Goal: Task Accomplishment & Management: Complete application form

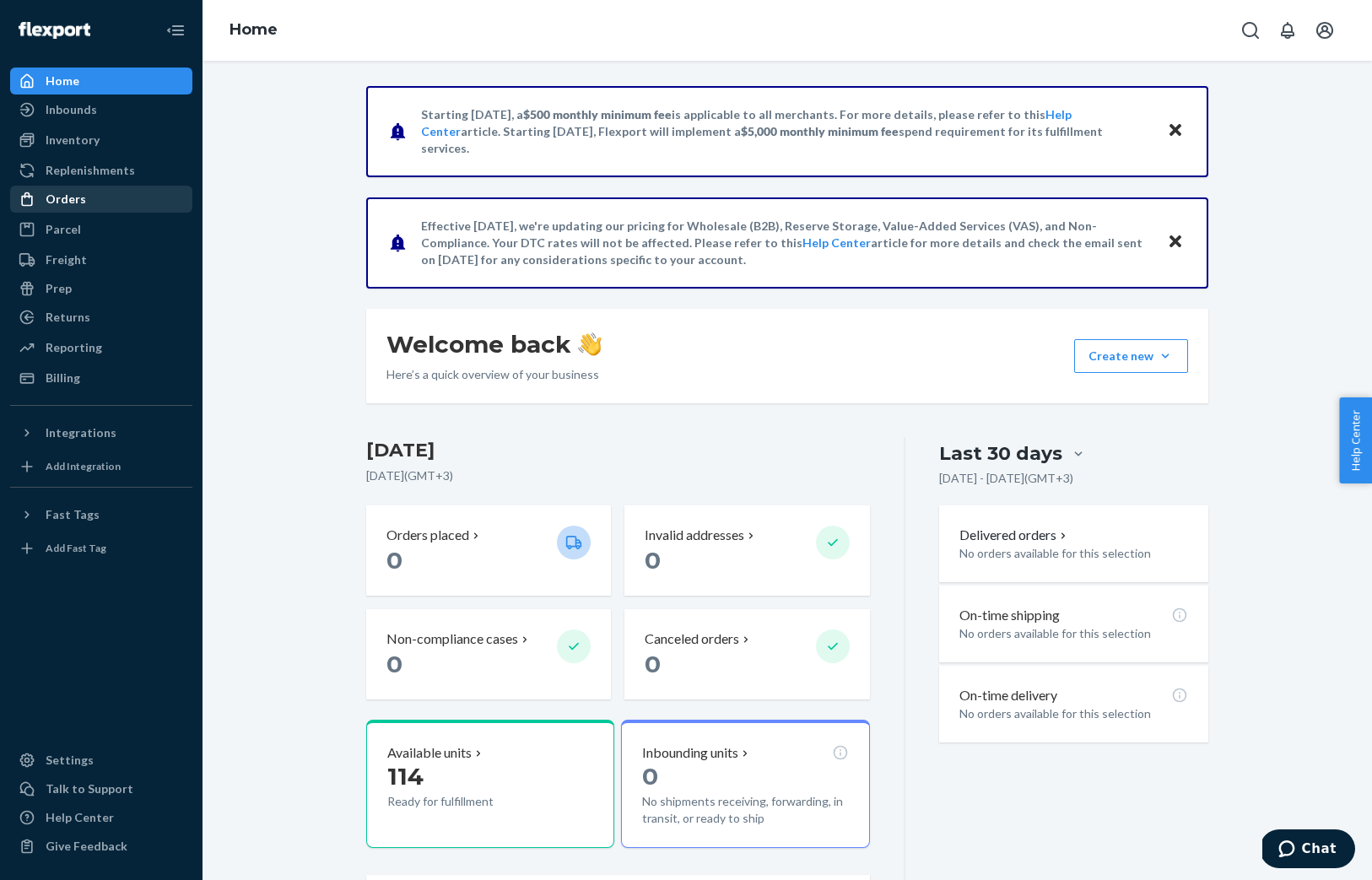
click at [76, 203] on div "Orders" at bounding box center [66, 199] width 41 height 17
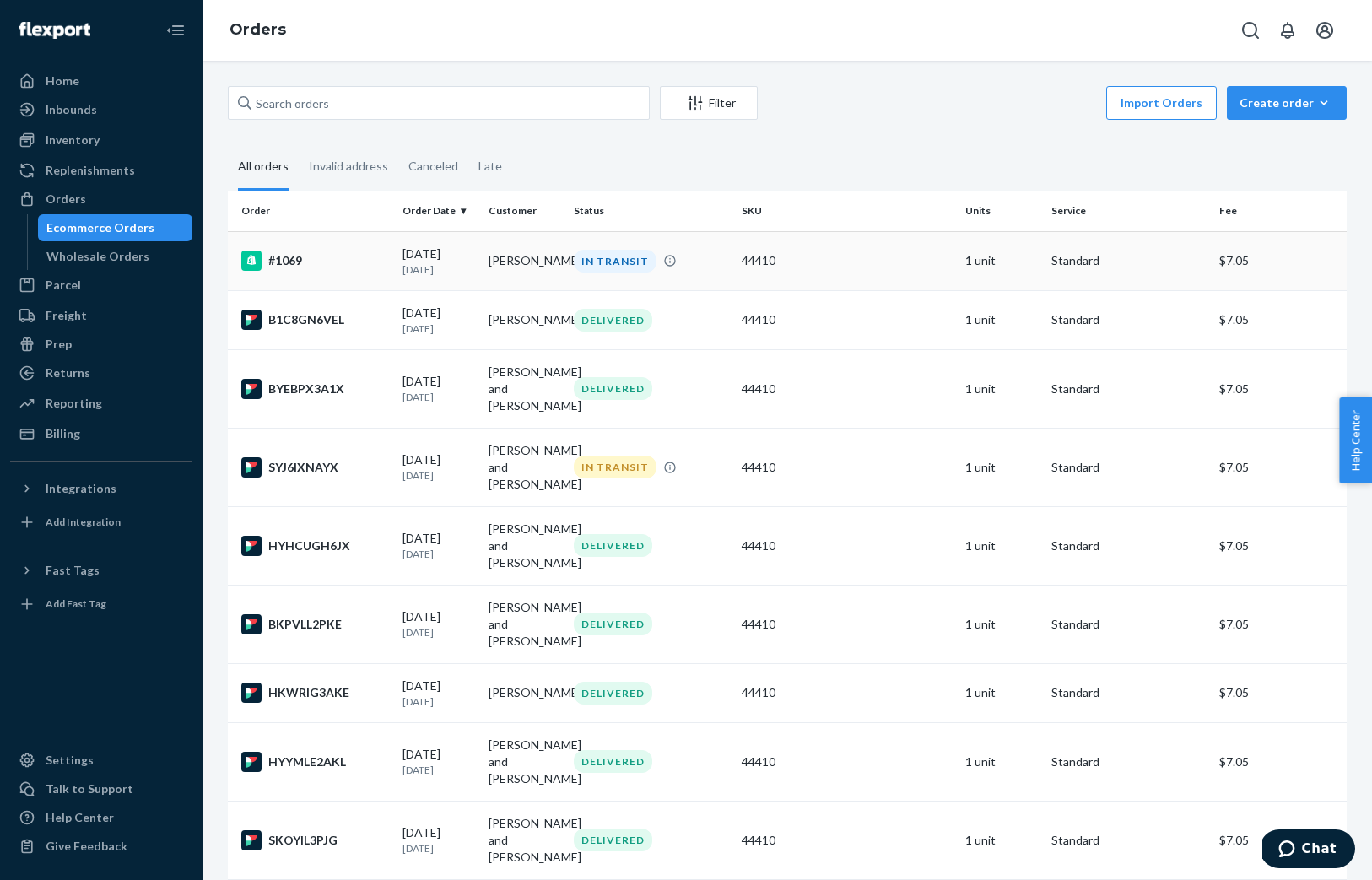
click at [605, 261] on div "IN TRANSIT" at bounding box center [615, 260] width 83 height 22
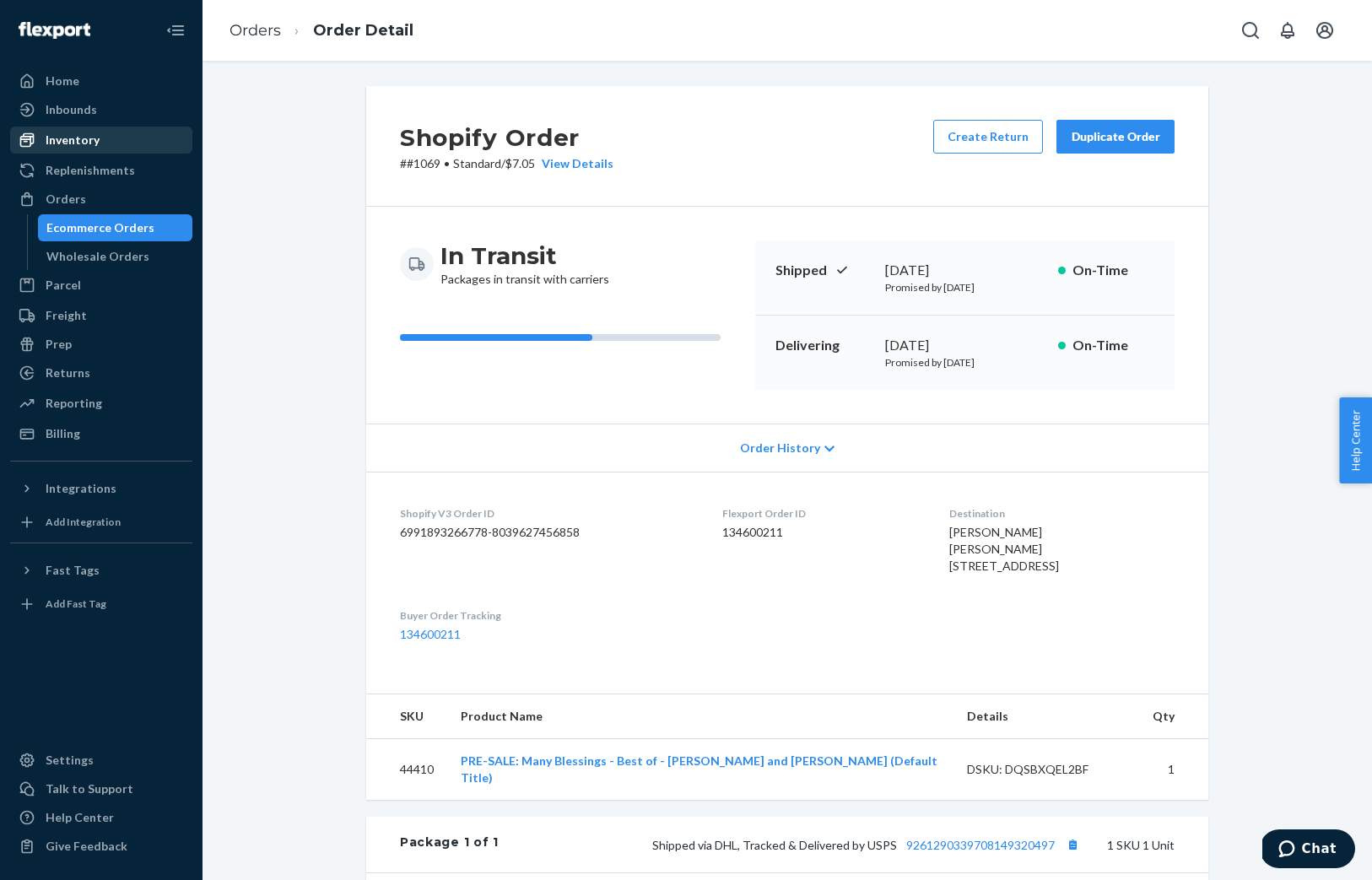
click at [76, 139] on div "Inventory" at bounding box center [73, 140] width 54 height 17
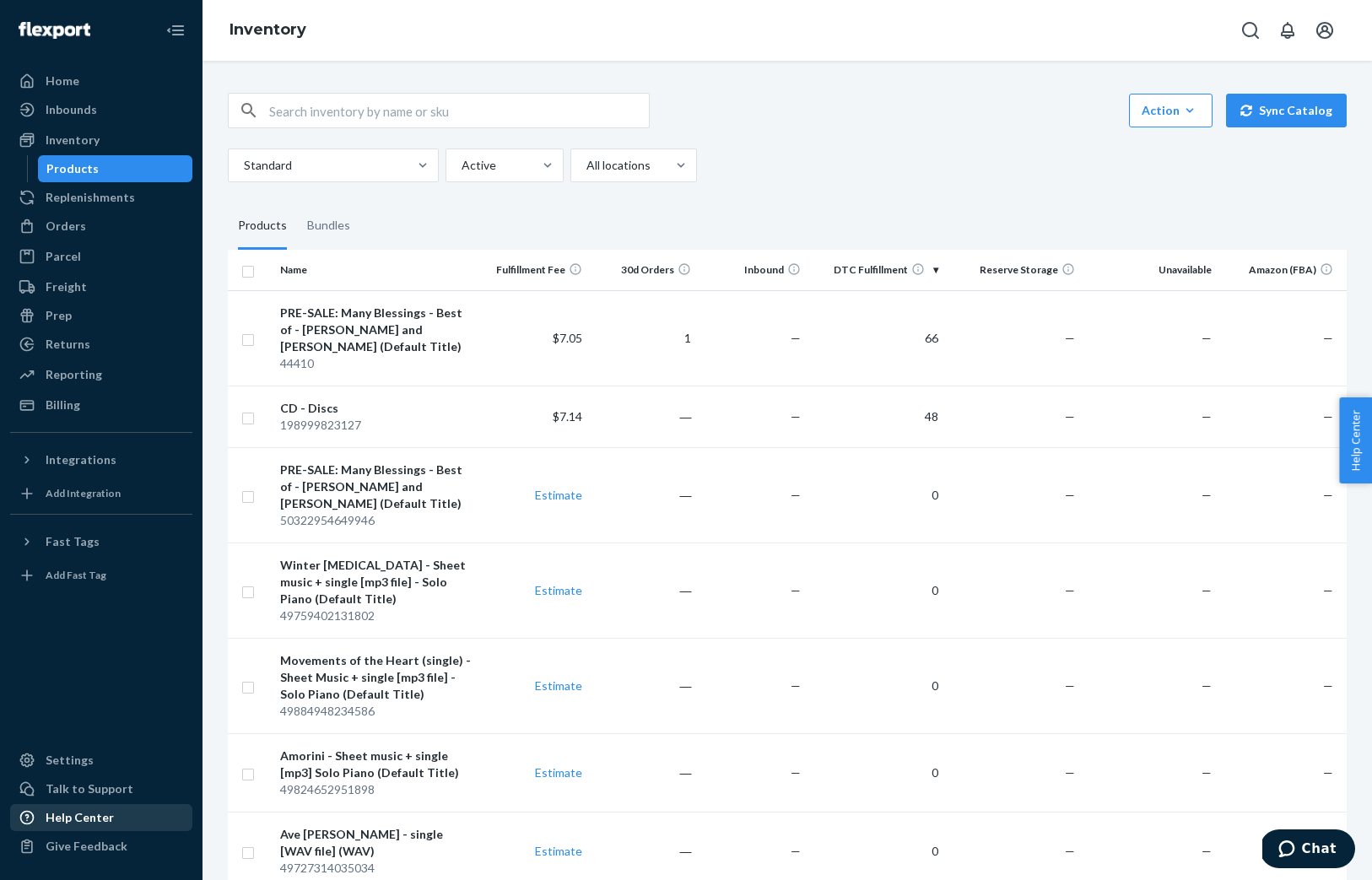
click at [72, 818] on div "Help Center" at bounding box center [79, 818] width 68 height 17
click at [1198, 114] on icon "button" at bounding box center [1190, 111] width 17 height 17
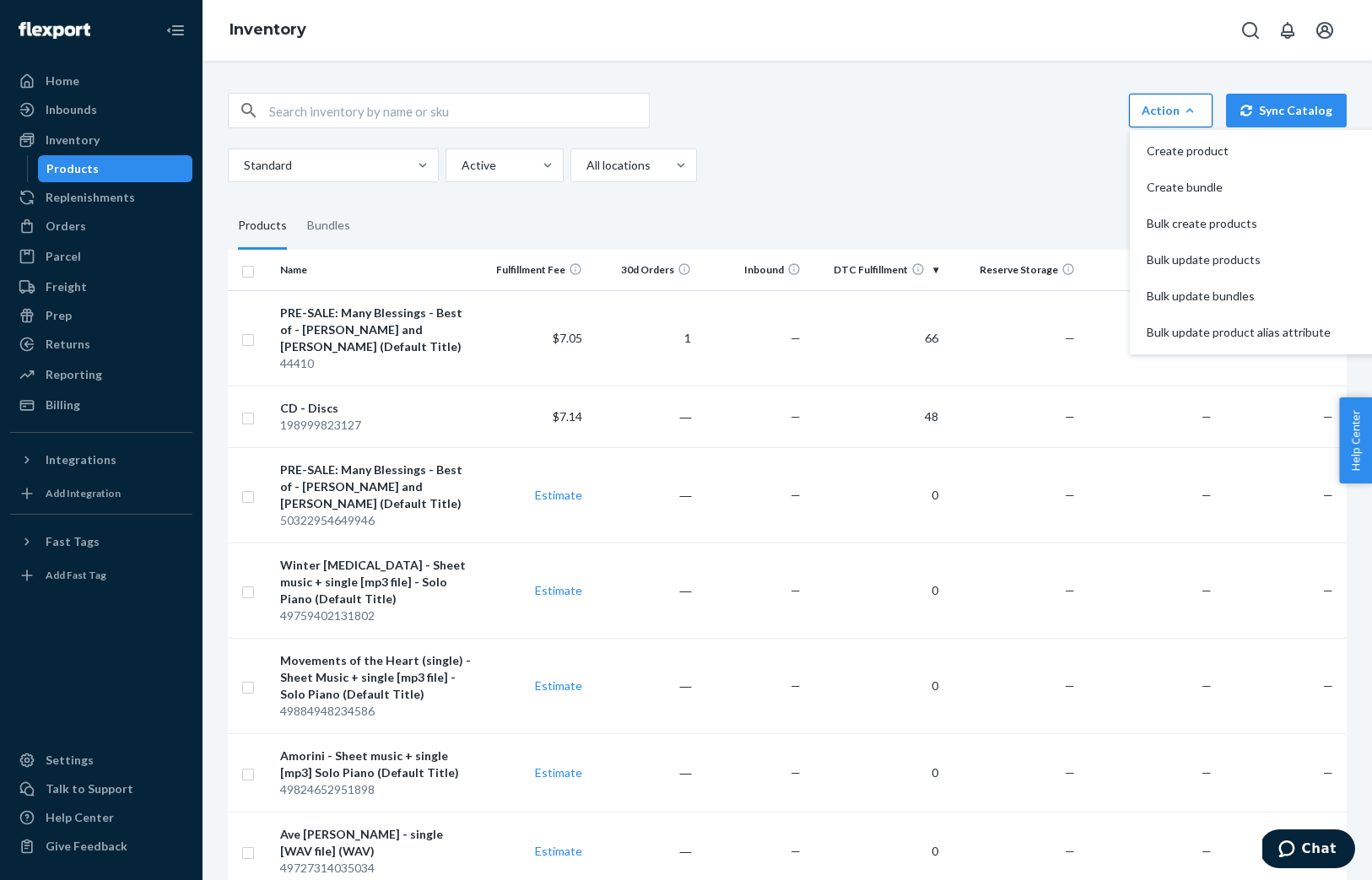
click at [68, 227] on div "Orders" at bounding box center [66, 226] width 41 height 17
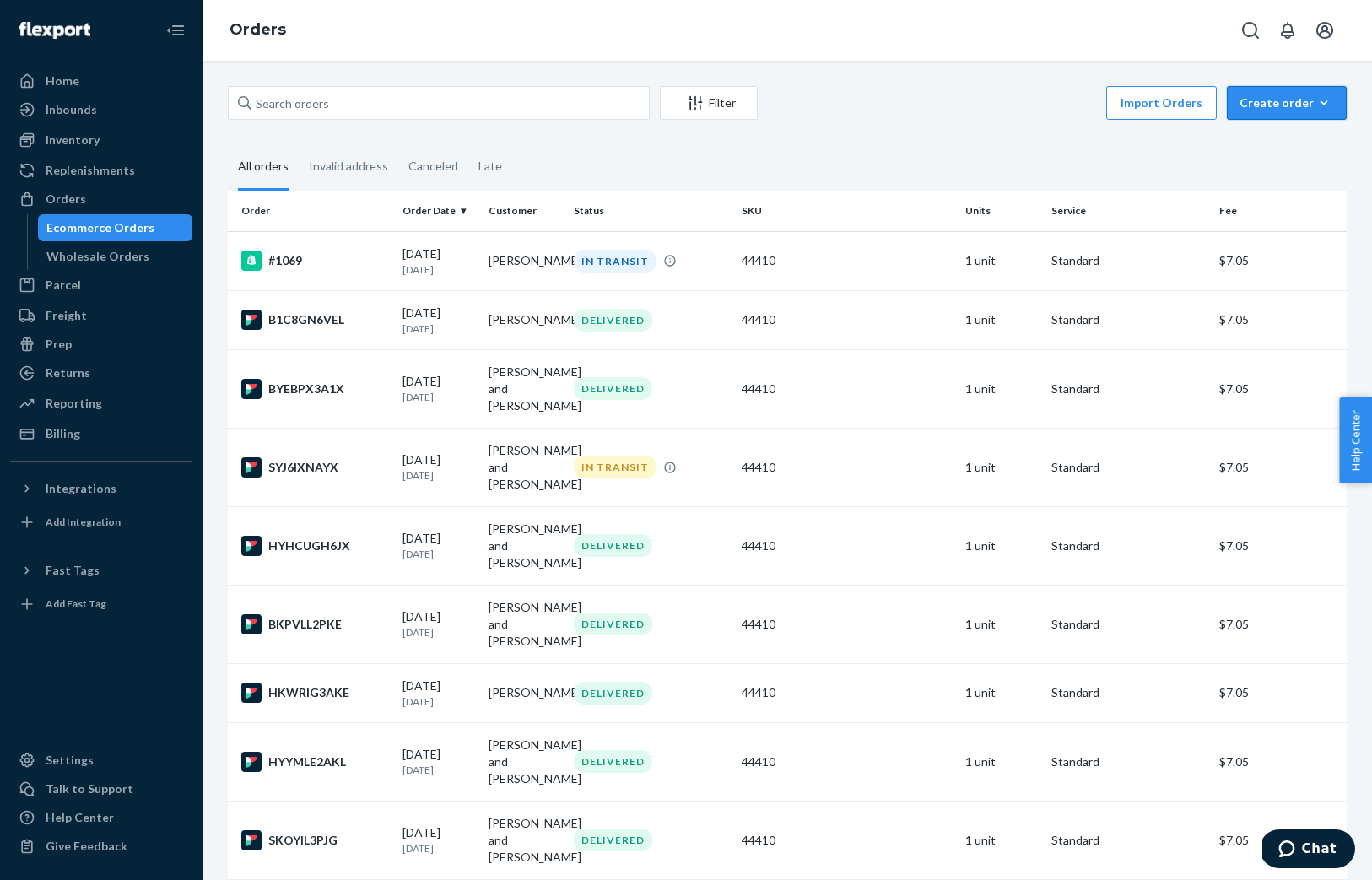
click at [1325, 102] on icon "button" at bounding box center [1324, 102] width 7 height 5
click at [1300, 180] on span "Removal order" at bounding box center [1297, 180] width 104 height 12
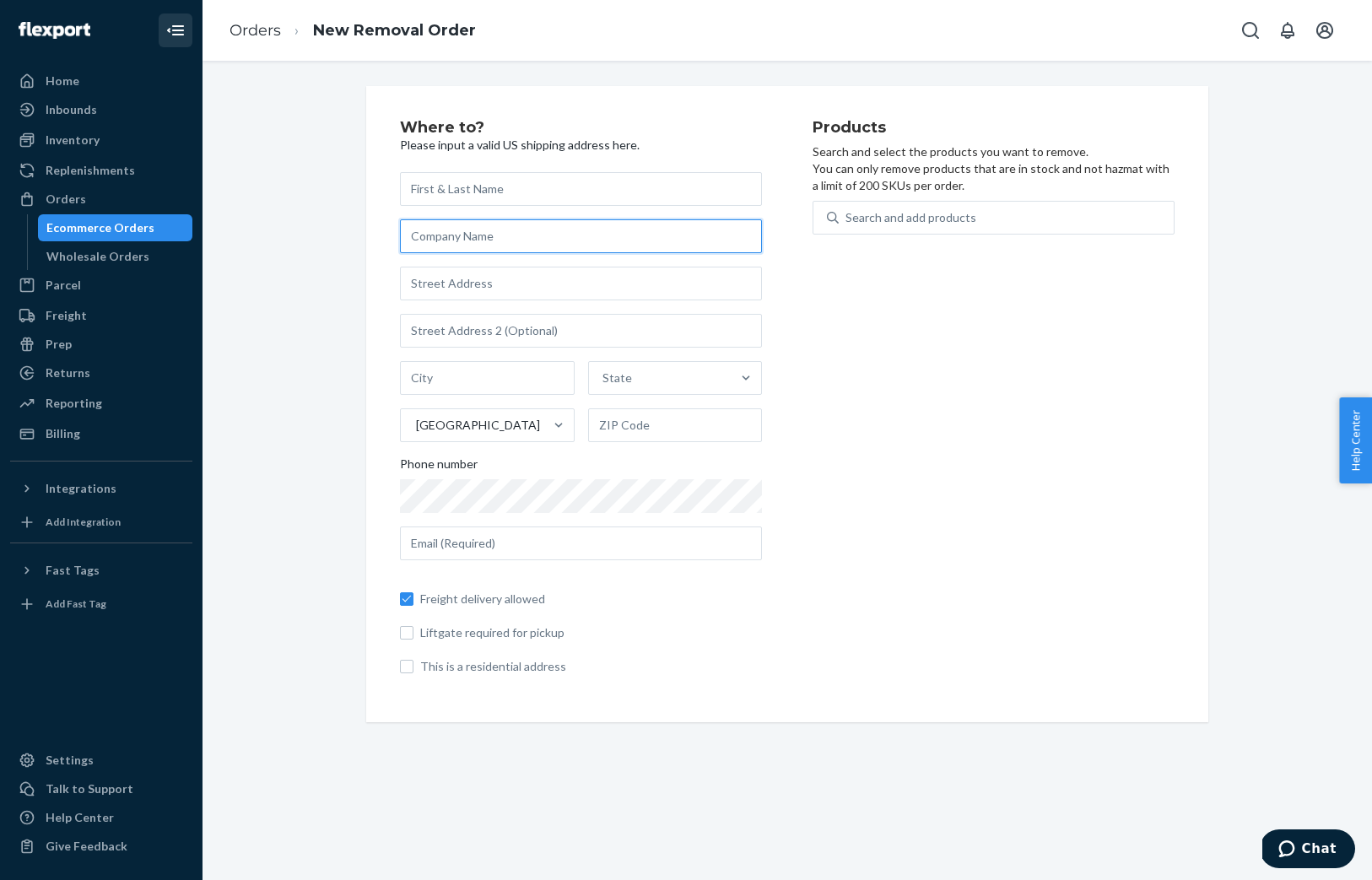
paste input "426 Hillcrest Way, Emerald Hills, CA 94062"
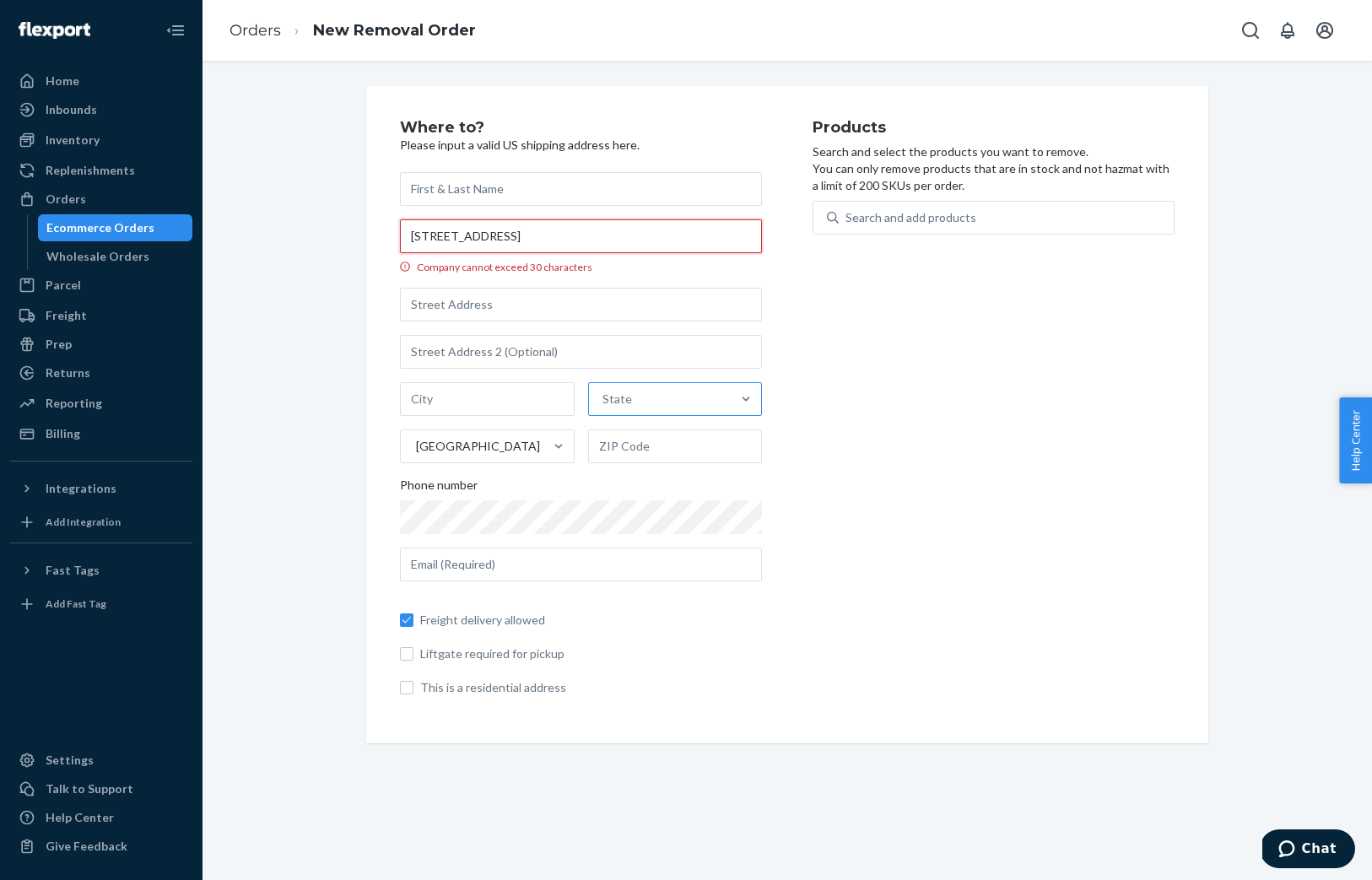
type input "426 Hillcrest Way, Emerald Hills, CA 94062"
click at [670, 406] on div "State" at bounding box center [659, 399] width 142 height 33
click at [604, 406] on input "option Alabama focused, 1 of 59. 59 results available. Use Up and Down to choos…" at bounding box center [604, 399] width 2 height 17
click at [639, 580] on div "California" at bounding box center [675, 580] width 167 height 33
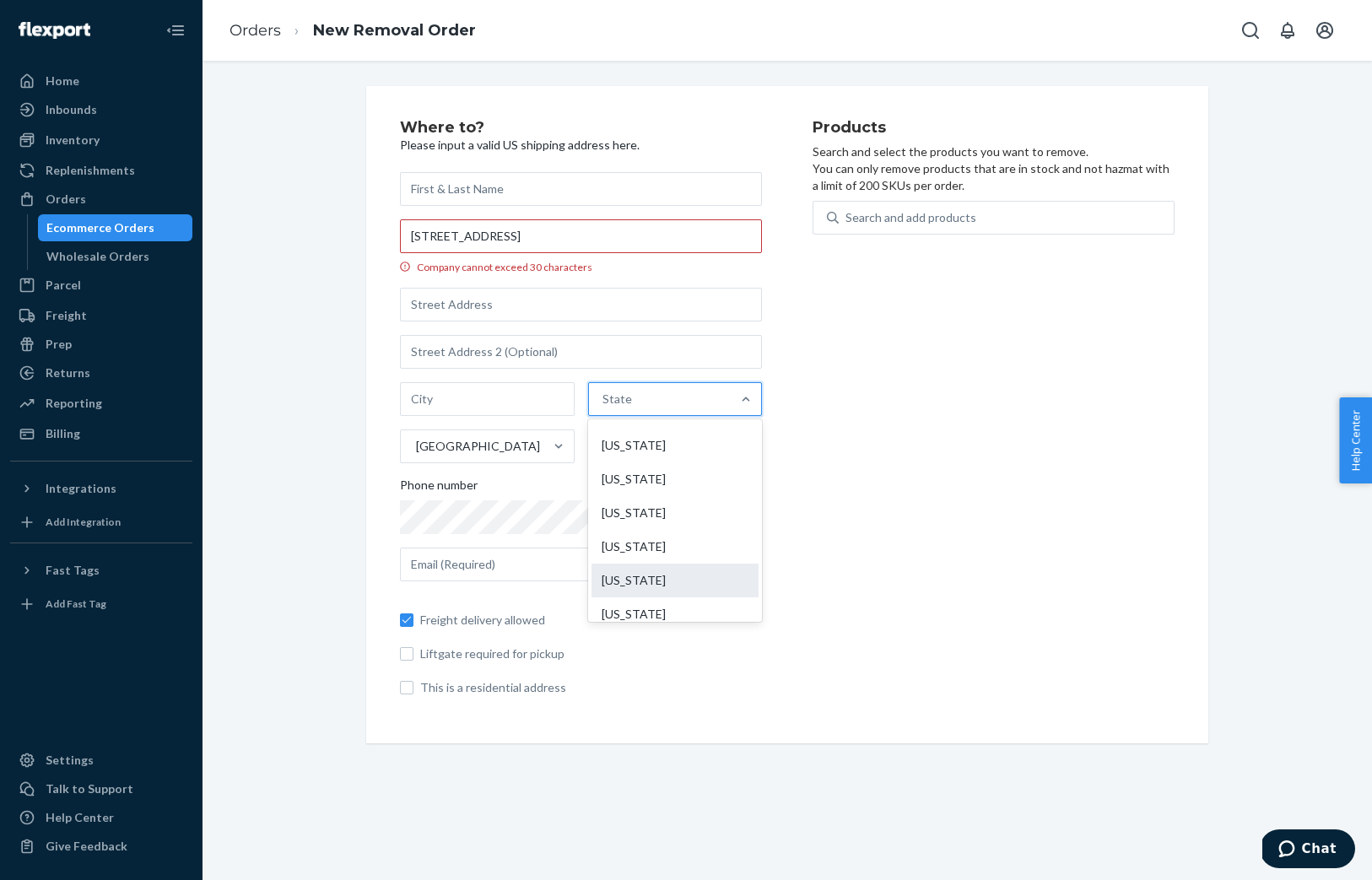
click at [604, 407] on input "option California focused, 6 of 59. 59 results available. Use Up and Down to ch…" at bounding box center [604, 399] width 2 height 17
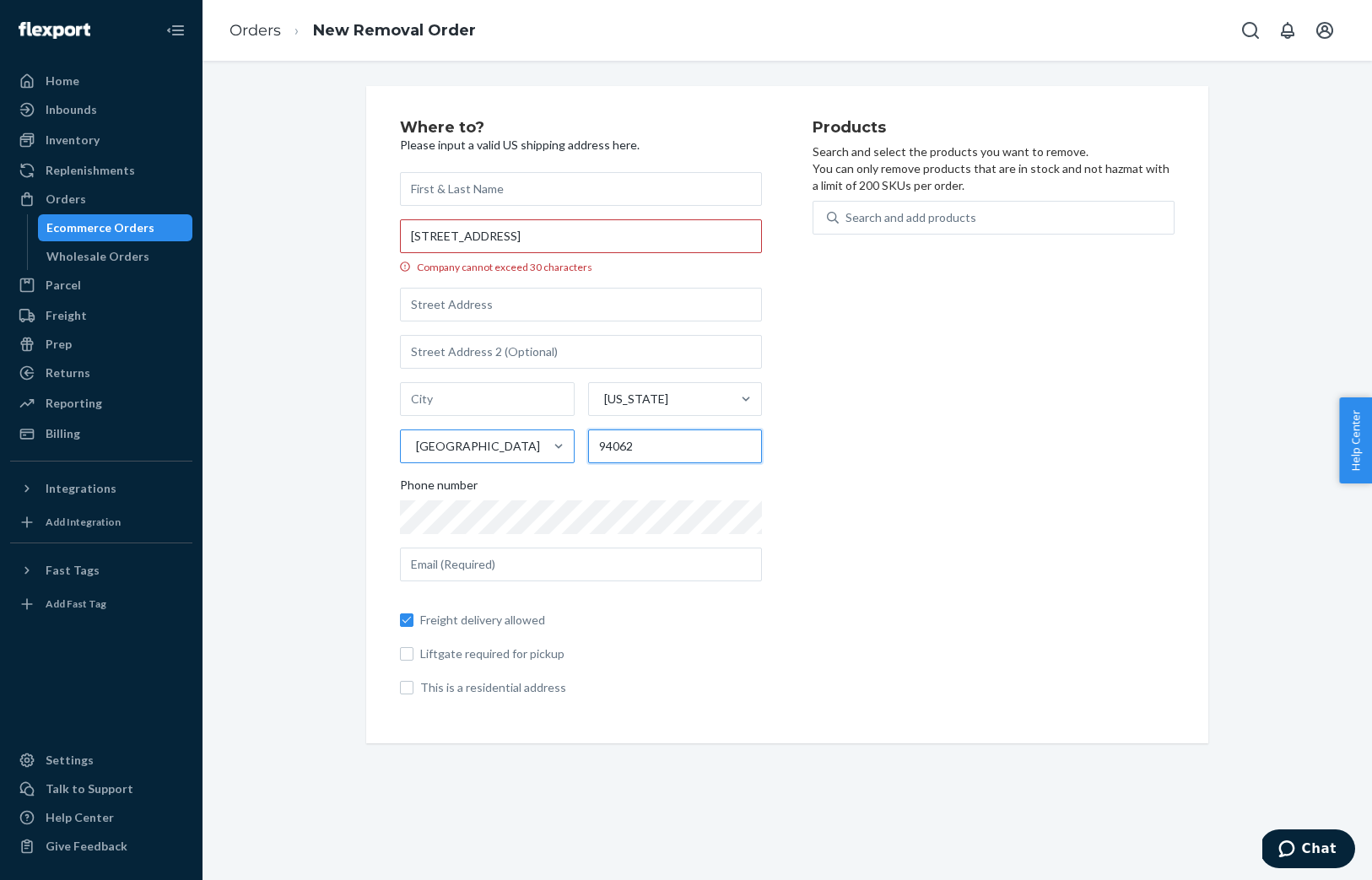
scroll to position [0, 0]
type input "94062"
type input "Emerald Hills"
drag, startPoint x: 502, startPoint y: 233, endPoint x: 370, endPoint y: 223, distance: 132.4
click at [371, 225] on div "Where to? Please input a valid US shipping address here. 426 Hillcrest Way, Eme…" at bounding box center [787, 415] width 842 height 657
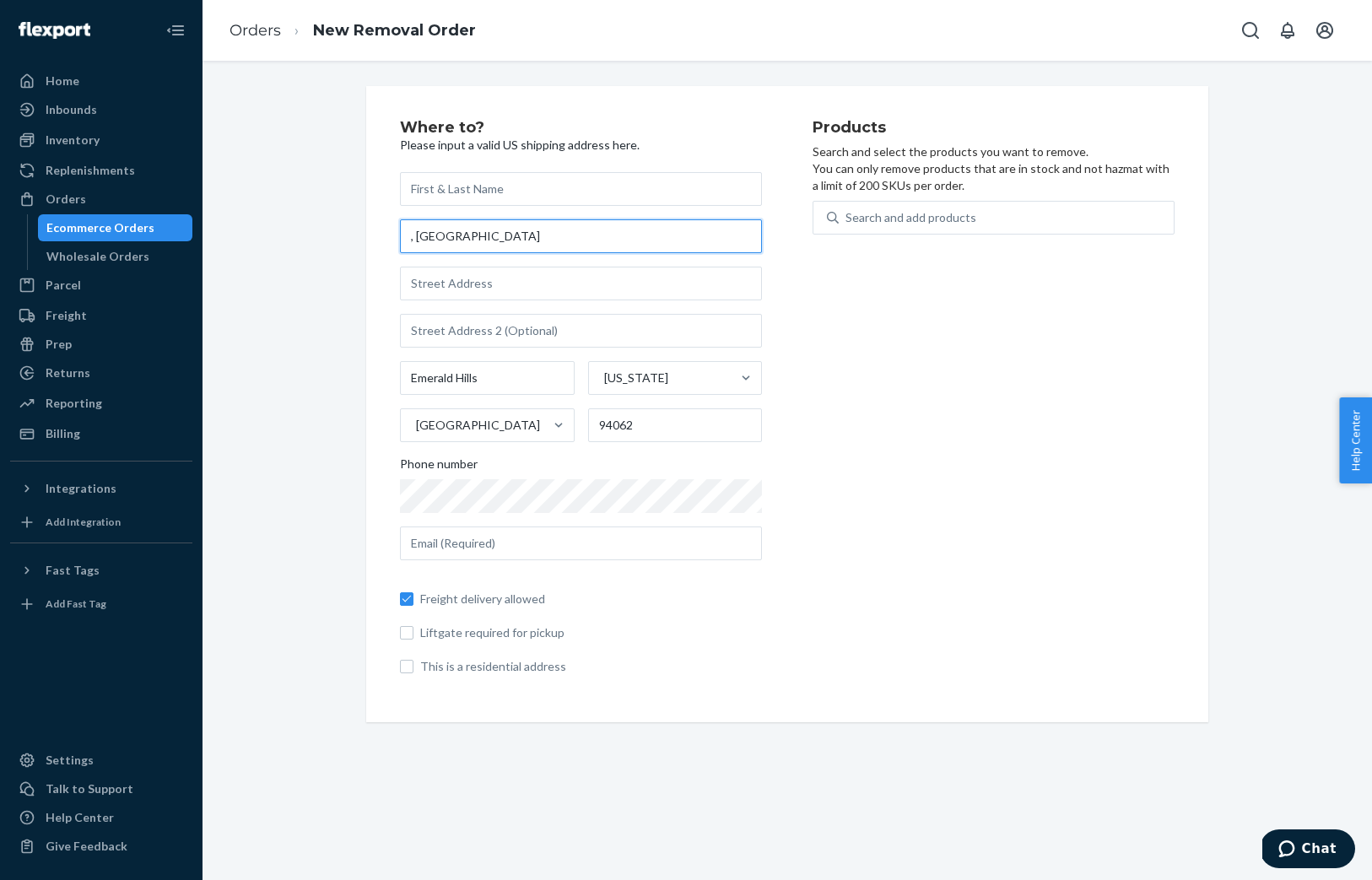
type input ", Emerald Hills, CA 94062"
paste input "426 Hillcrest Way"
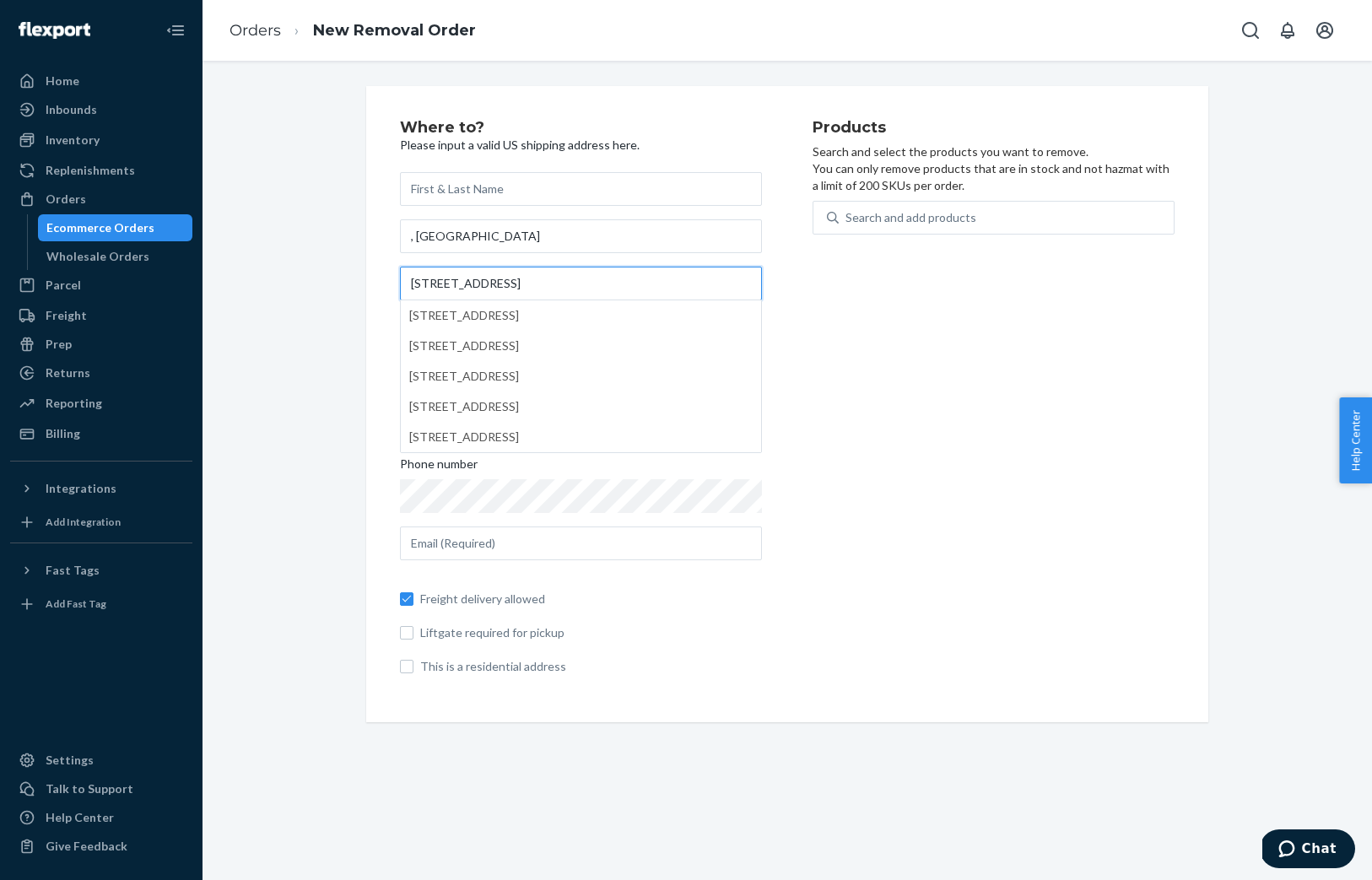
type input "426 Hillcrest Way"
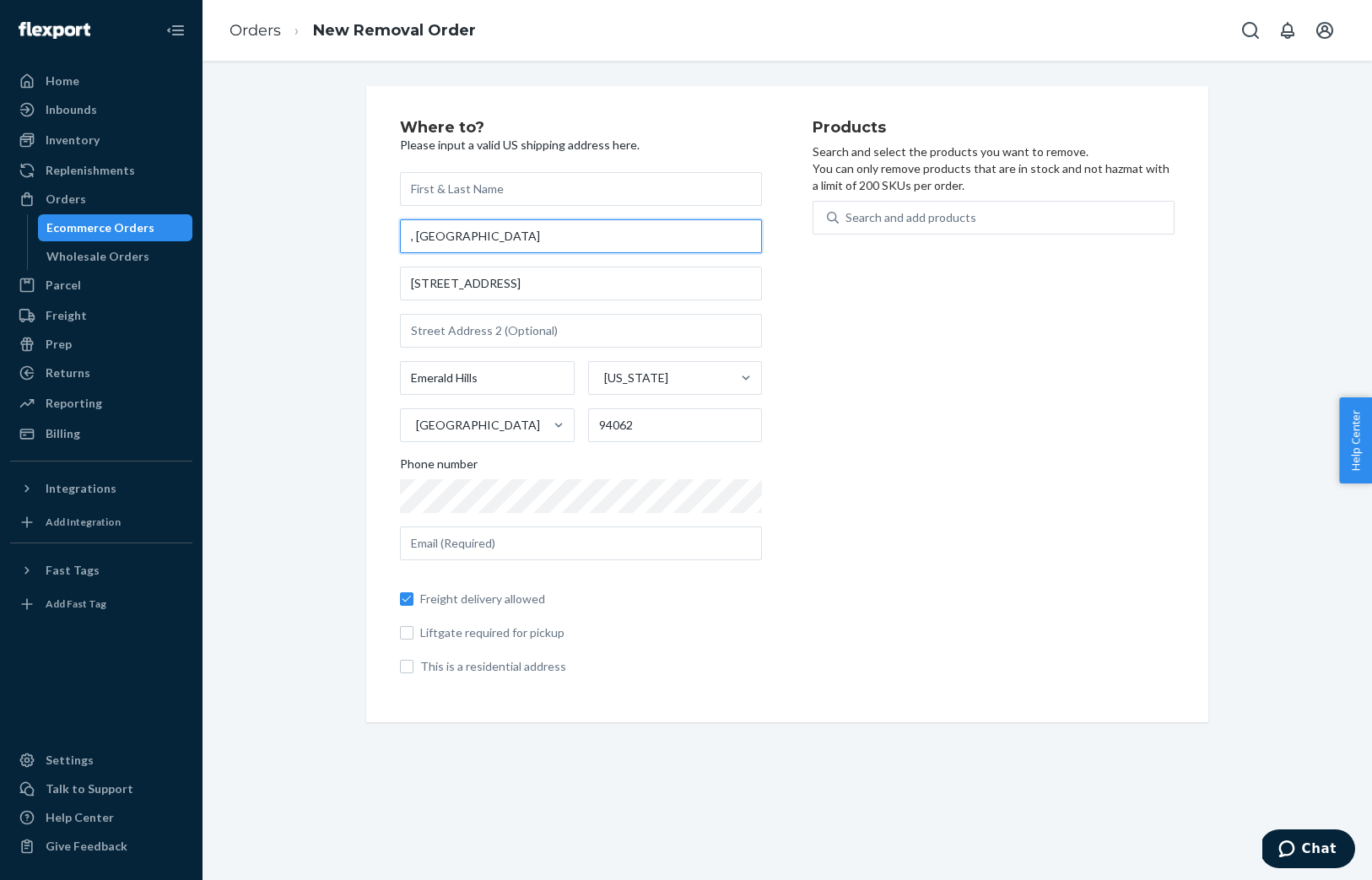
drag, startPoint x: 564, startPoint y: 231, endPoint x: 358, endPoint y: 220, distance: 206.3
click at [358, 220] on div "Where to? Please input a valid US shipping address here. , Emerald Hills, CA 94…" at bounding box center [787, 405] width 867 height 636
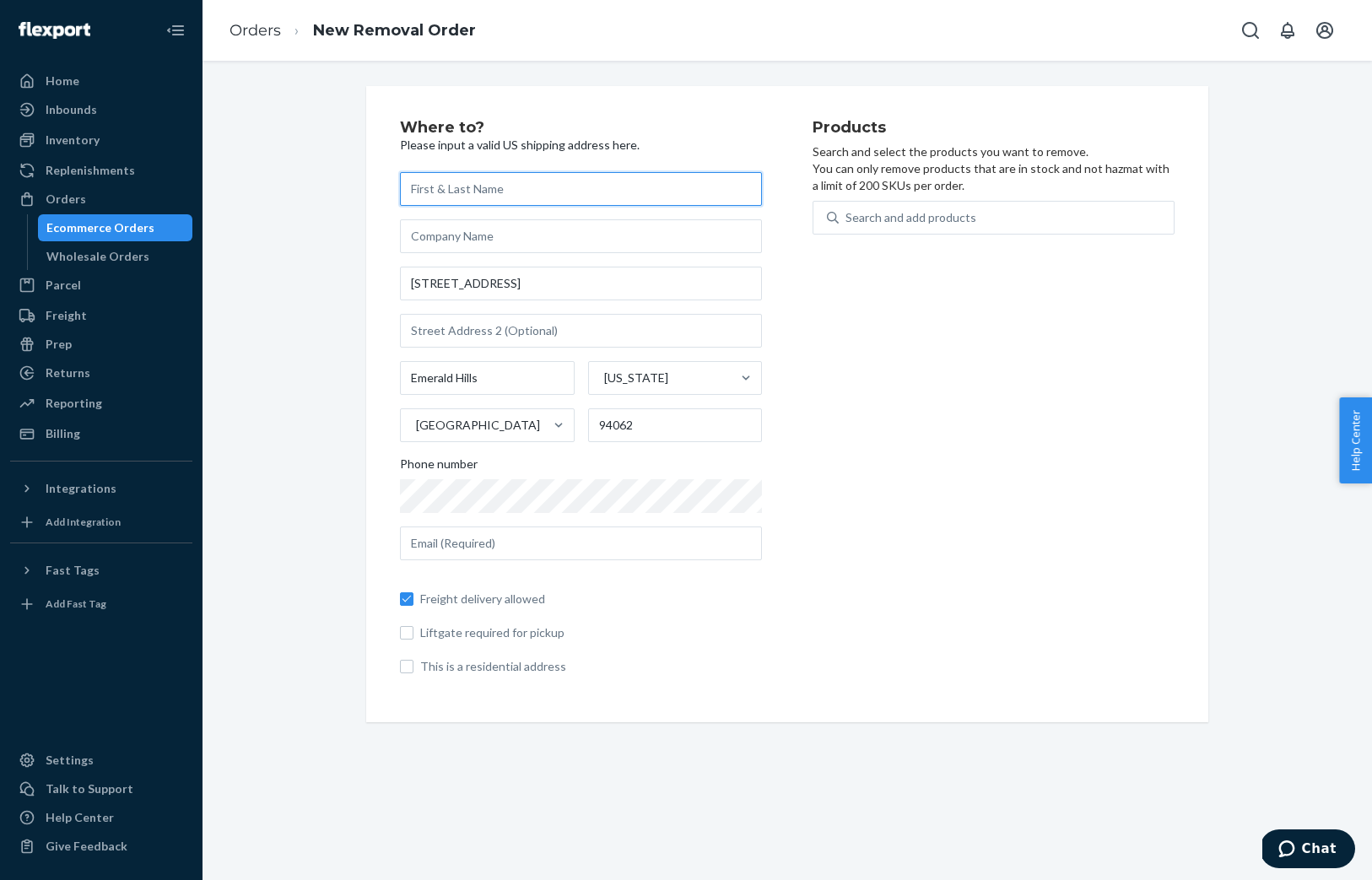
click at [436, 189] on input "text" at bounding box center [580, 189] width 362 height 33
type input "George Whitehill"
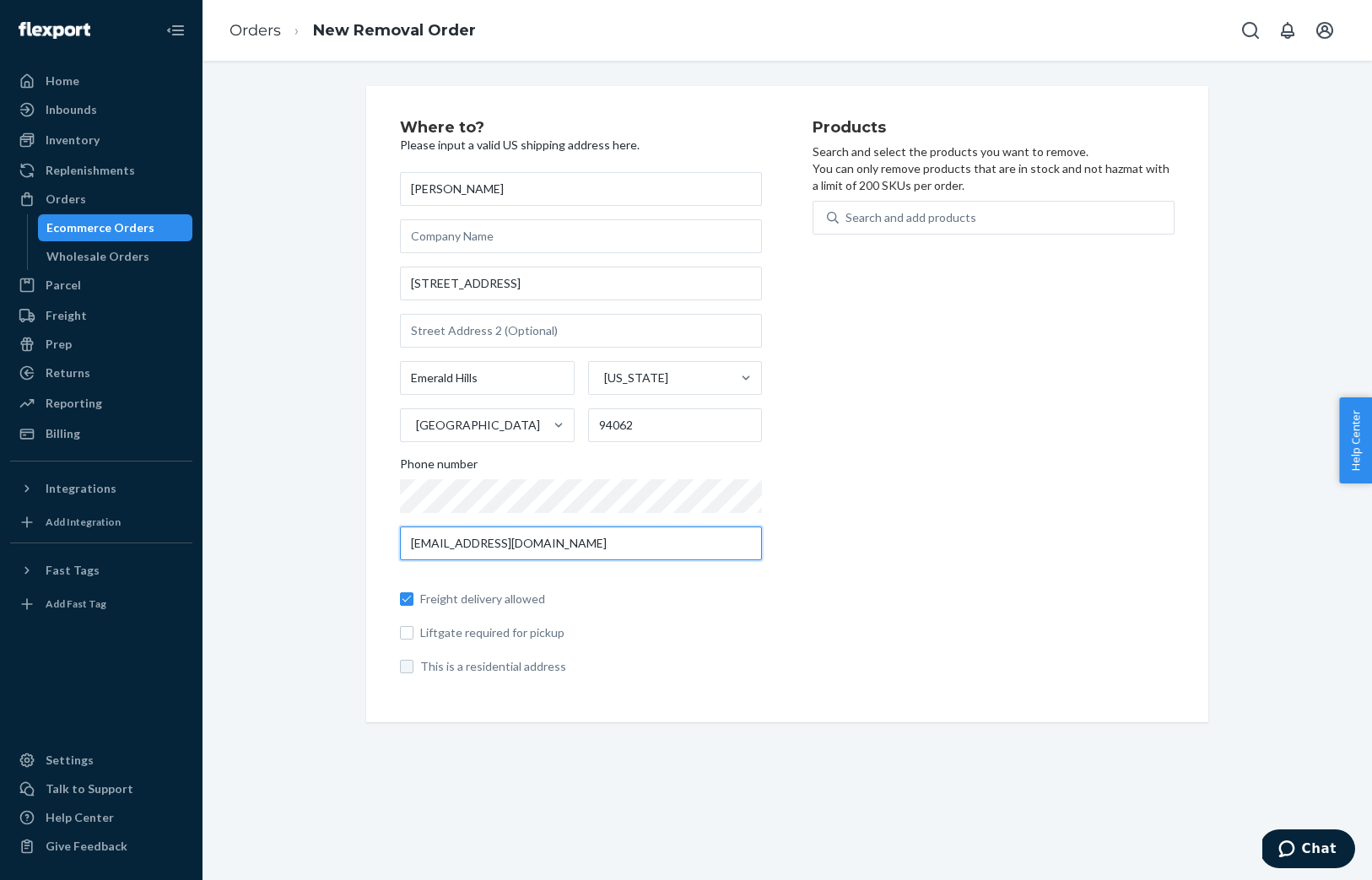
type input "kristinmarielanz@gmail.com"
click at [403, 666] on input "This is a residential address" at bounding box center [406, 666] width 14 height 14
checkbox input "true"
click at [406, 599] on input "Freight delivery allowed" at bounding box center [406, 599] width 14 height 14
click at [409, 601] on input "Freight delivery allowed" at bounding box center [406, 599] width 14 height 14
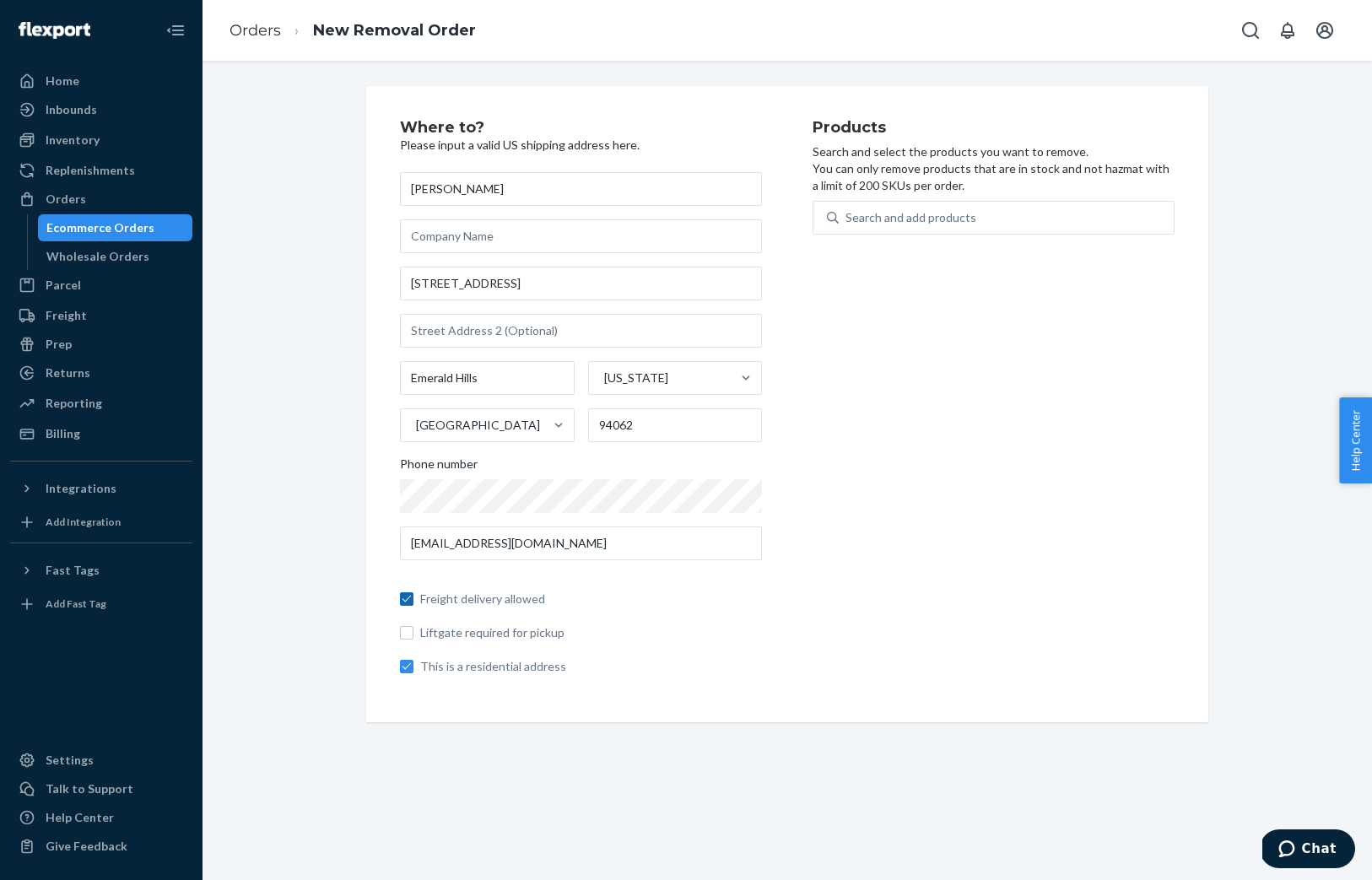
checkbox input "true"
click at [407, 630] on input "Liftgate required for pickup" at bounding box center [406, 633] width 14 height 14
click at [407, 631] on input "Liftgate required for pickup" at bounding box center [406, 633] width 14 height 14
checkbox input "false"
click at [404, 595] on input "Freight delivery allowed" at bounding box center [406, 599] width 14 height 14
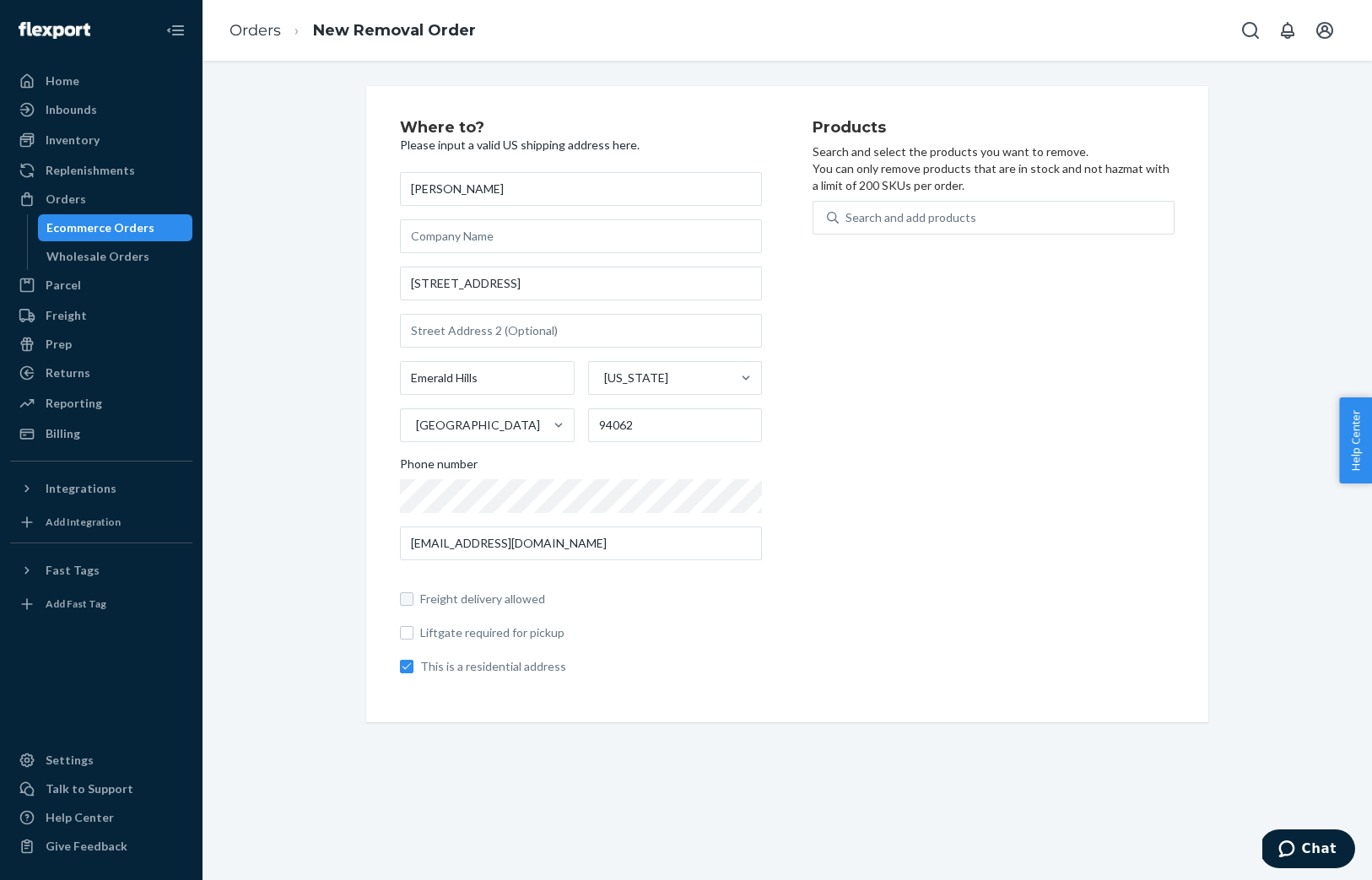
checkbox input "false"
click at [888, 215] on div "Search and add products" at bounding box center [911, 218] width 131 height 17
click at [846, 215] on input "0 results available. Use Up and Down to choose options, press Enter to select t…" at bounding box center [846, 218] width 2 height 17
click at [833, 216] on icon at bounding box center [833, 218] width 12 height 12
click at [846, 216] on input "0 results available. Use Up and Down to choose options, press Enter to select t…" at bounding box center [846, 218] width 2 height 17
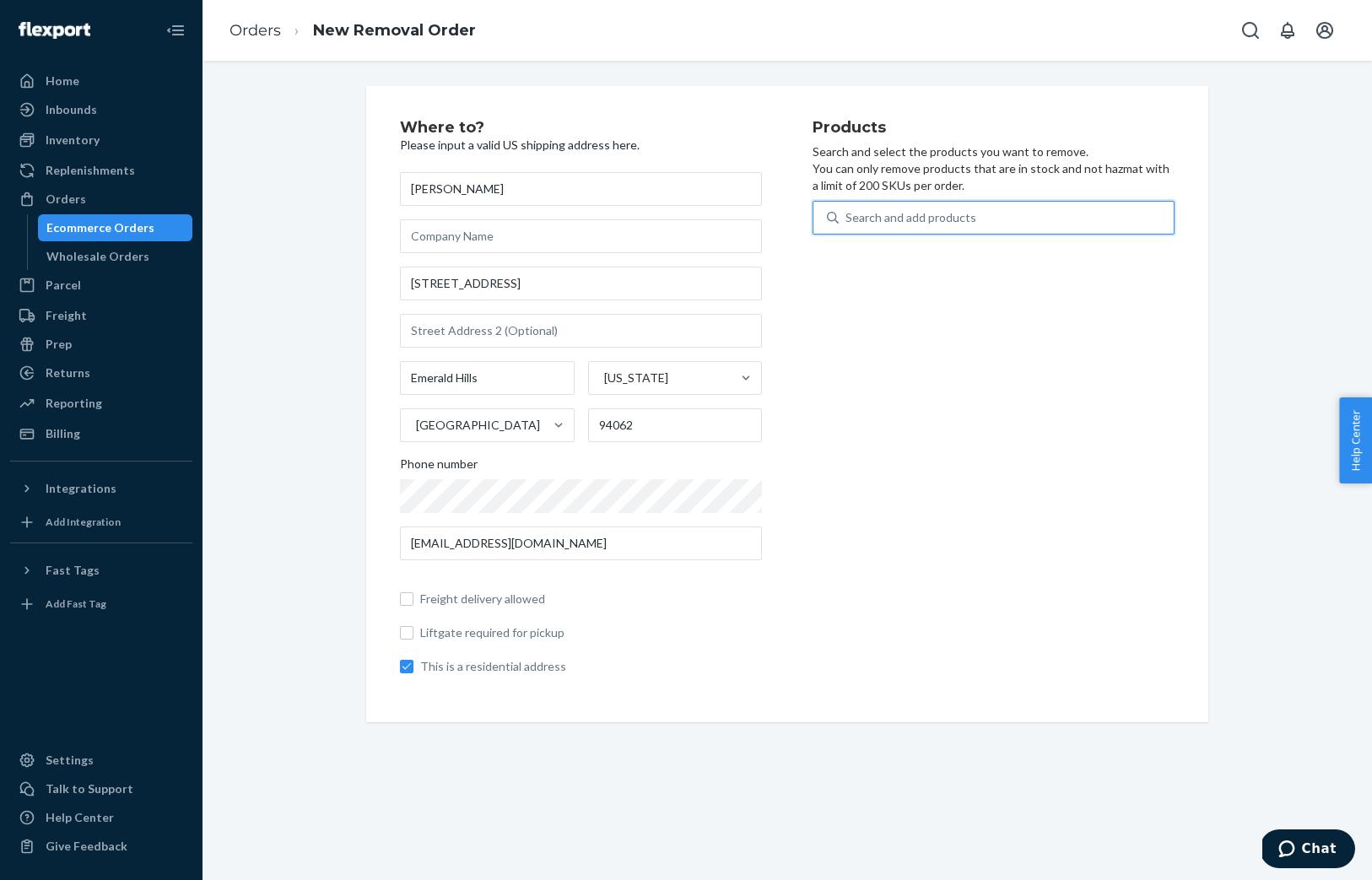
click at [892, 217] on div "Search and add products" at bounding box center [911, 218] width 131 height 17
click at [846, 217] on input "0 results available. Use Up and Down to choose options, press Enter to select t…" at bounding box center [846, 218] width 2 height 17
type input "s"
type input "cd"
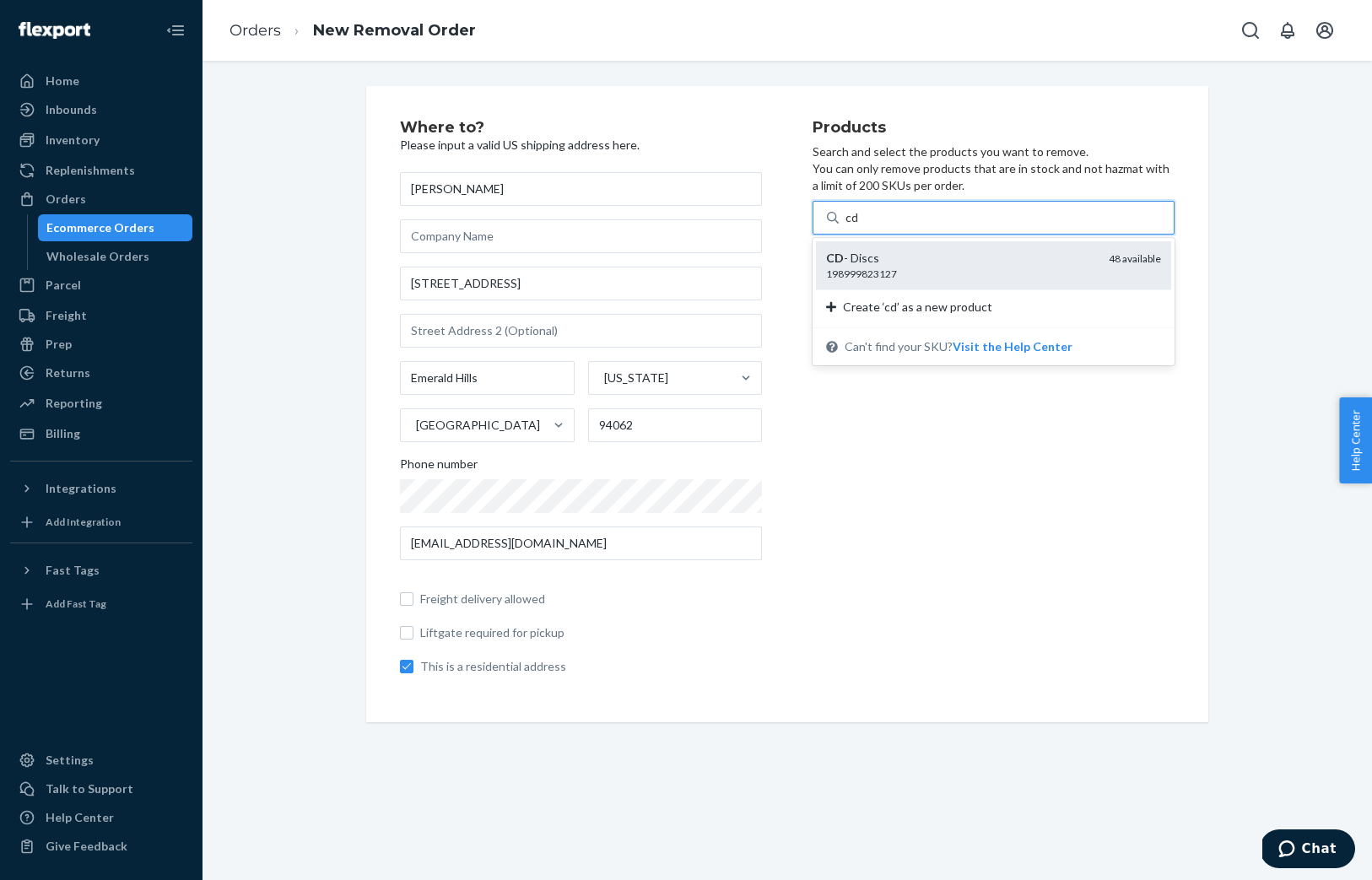
click at [899, 254] on div "CD - Discs" at bounding box center [960, 258] width 269 height 17
click at [859, 226] on input "cd" at bounding box center [852, 218] width 14 height 17
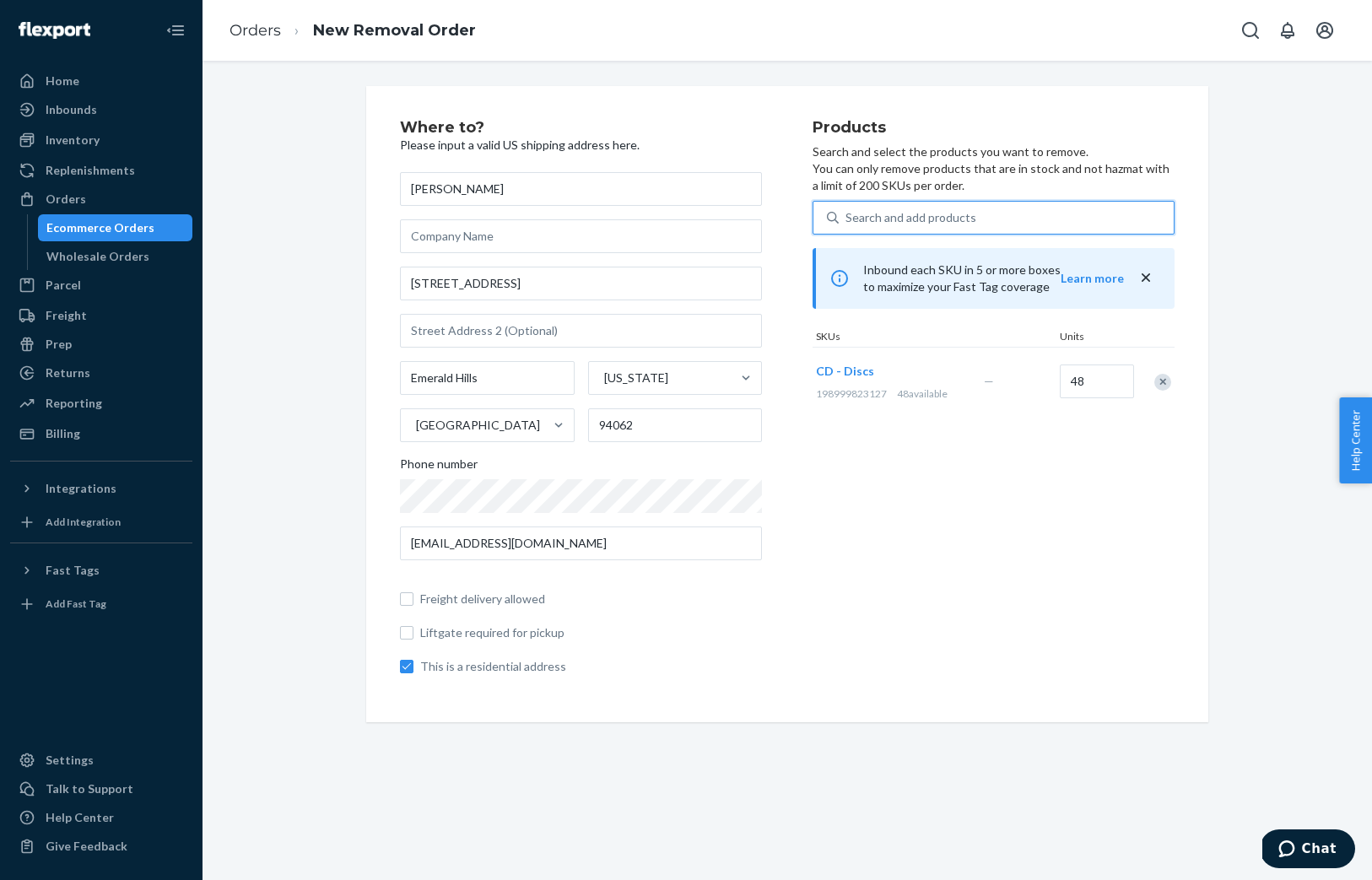
click at [892, 214] on div "Search and add products" at bounding box center [911, 218] width 131 height 17
click at [846, 214] on input "0 results available. Use Up and Down to choose options, press Enter to select t…" at bounding box center [846, 218] width 2 height 17
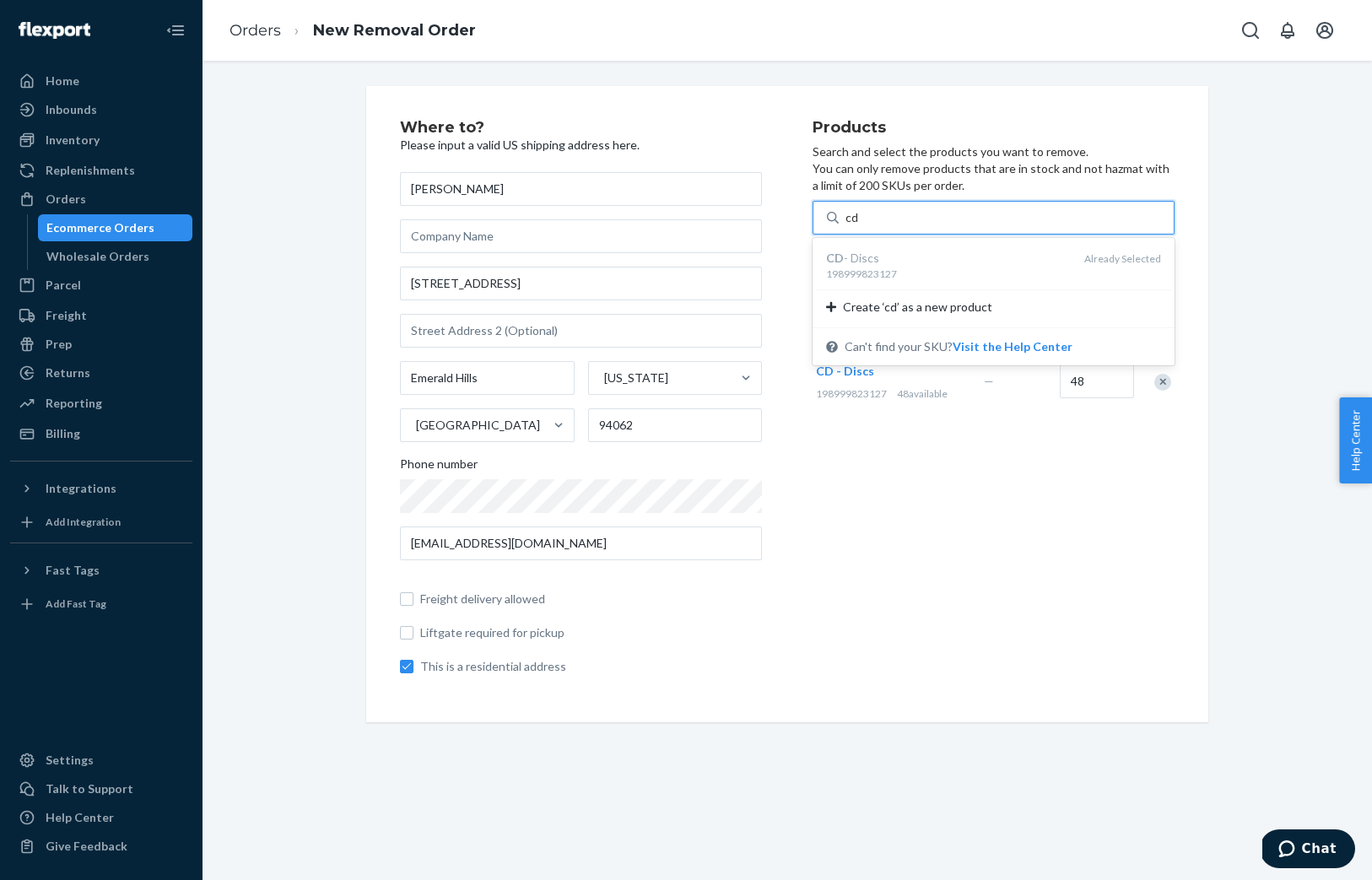
type input "c"
type input "man"
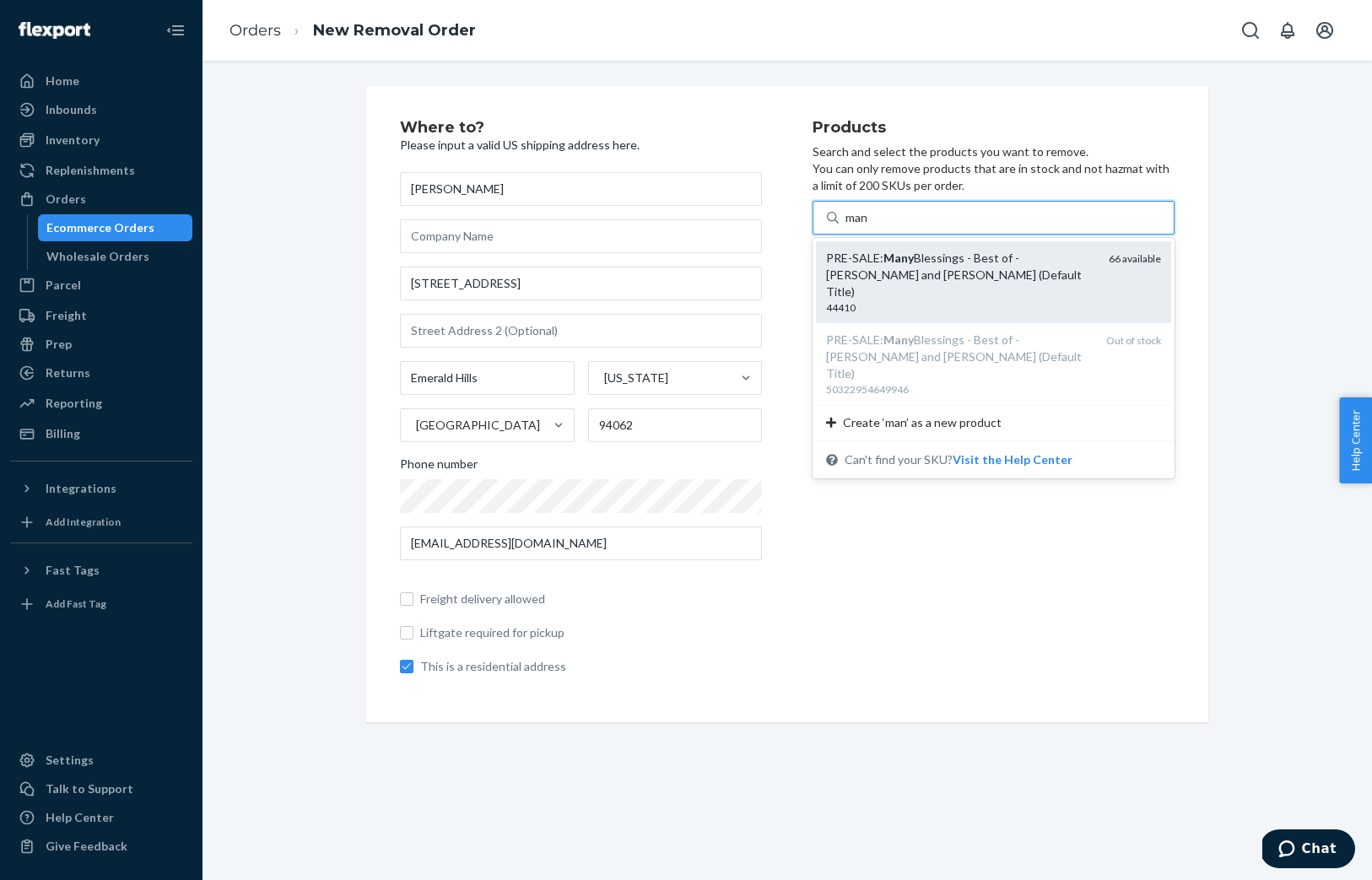
scroll to position [2, 0]
click at [892, 263] on div "PRE-SALE: Many Blessings - Best of - Kristin Amarie and David Lanz (Default Tit…" at bounding box center [960, 274] width 269 height 50
click at [869, 226] on input "man" at bounding box center [857, 218] width 23 height 17
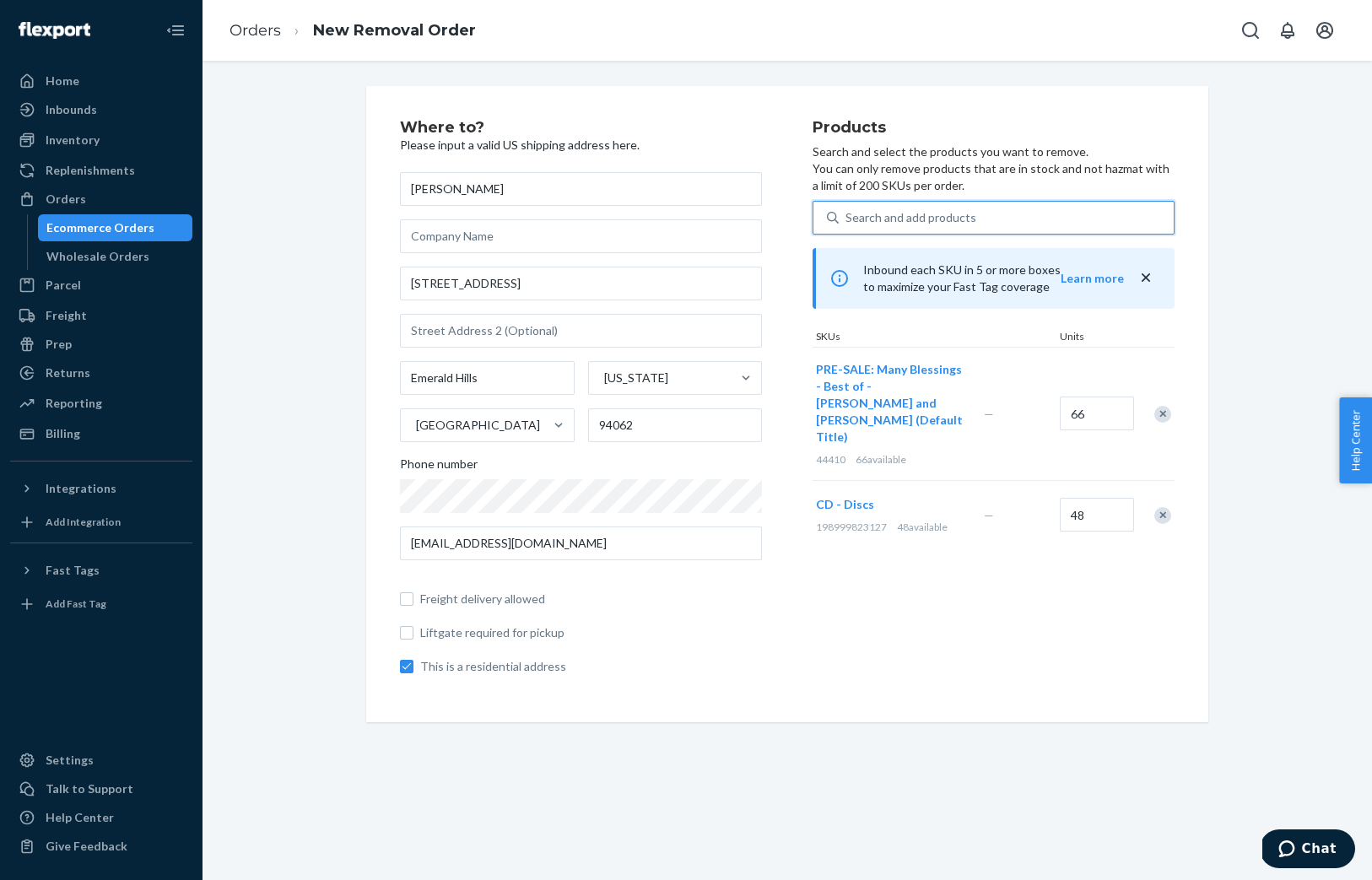
click at [817, 539] on div "Products Search and select the products you want to remove. You can only remove…" at bounding box center [992, 404] width 362 height 568
click at [721, 599] on span "Freight delivery allowed" at bounding box center [591, 599] width 341 height 17
click at [413, 599] on input "Freight delivery allowed" at bounding box center [406, 599] width 14 height 14
checkbox input "true"
click at [1145, 276] on icon "close" at bounding box center [1145, 277] width 8 height 8
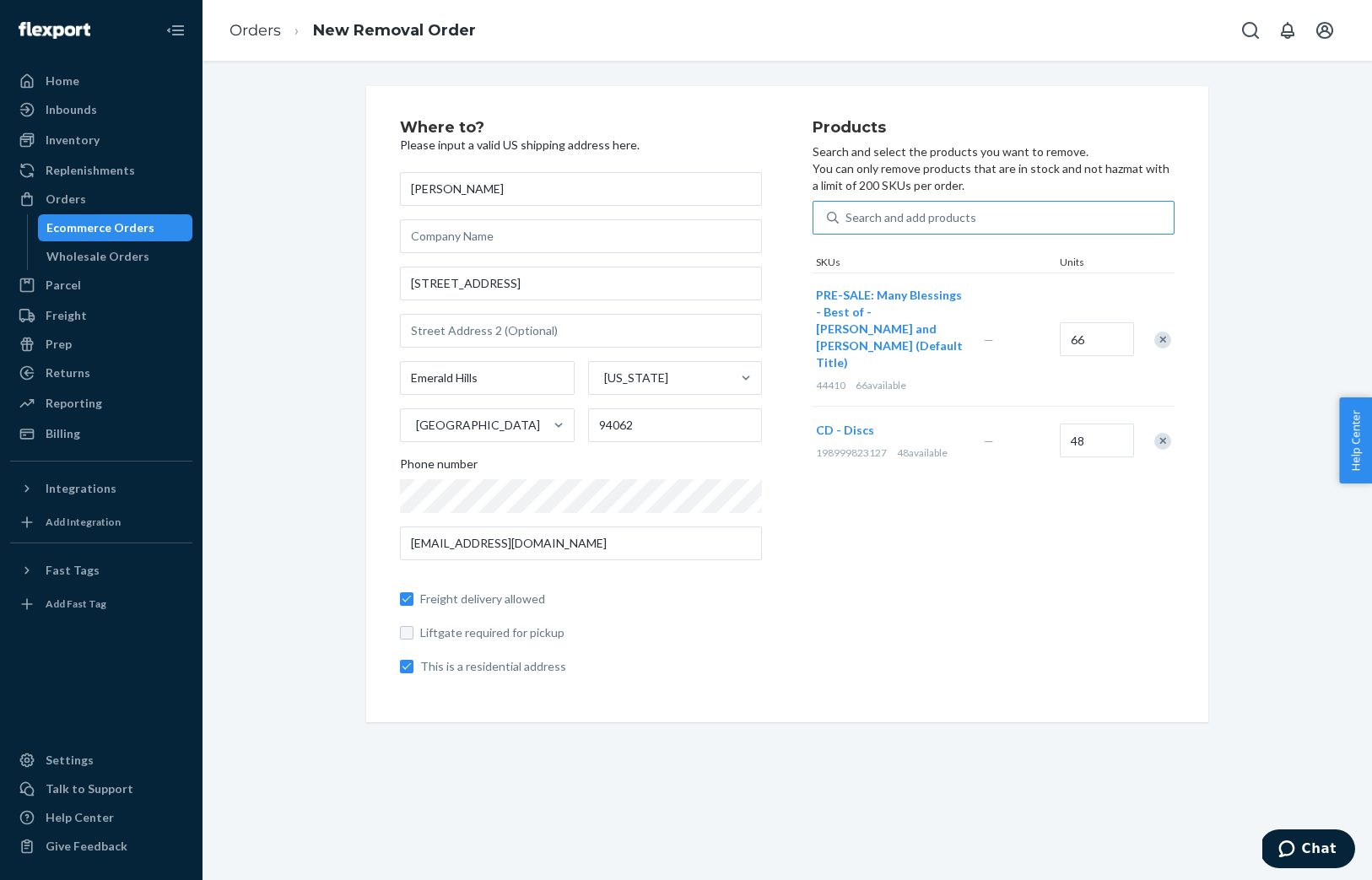
click at [406, 631] on input "Liftgate required for pickup" at bounding box center [406, 633] width 14 height 14
checkbox input "false"
click at [406, 599] on input "Freight delivery allowed" at bounding box center [406, 599] width 14 height 14
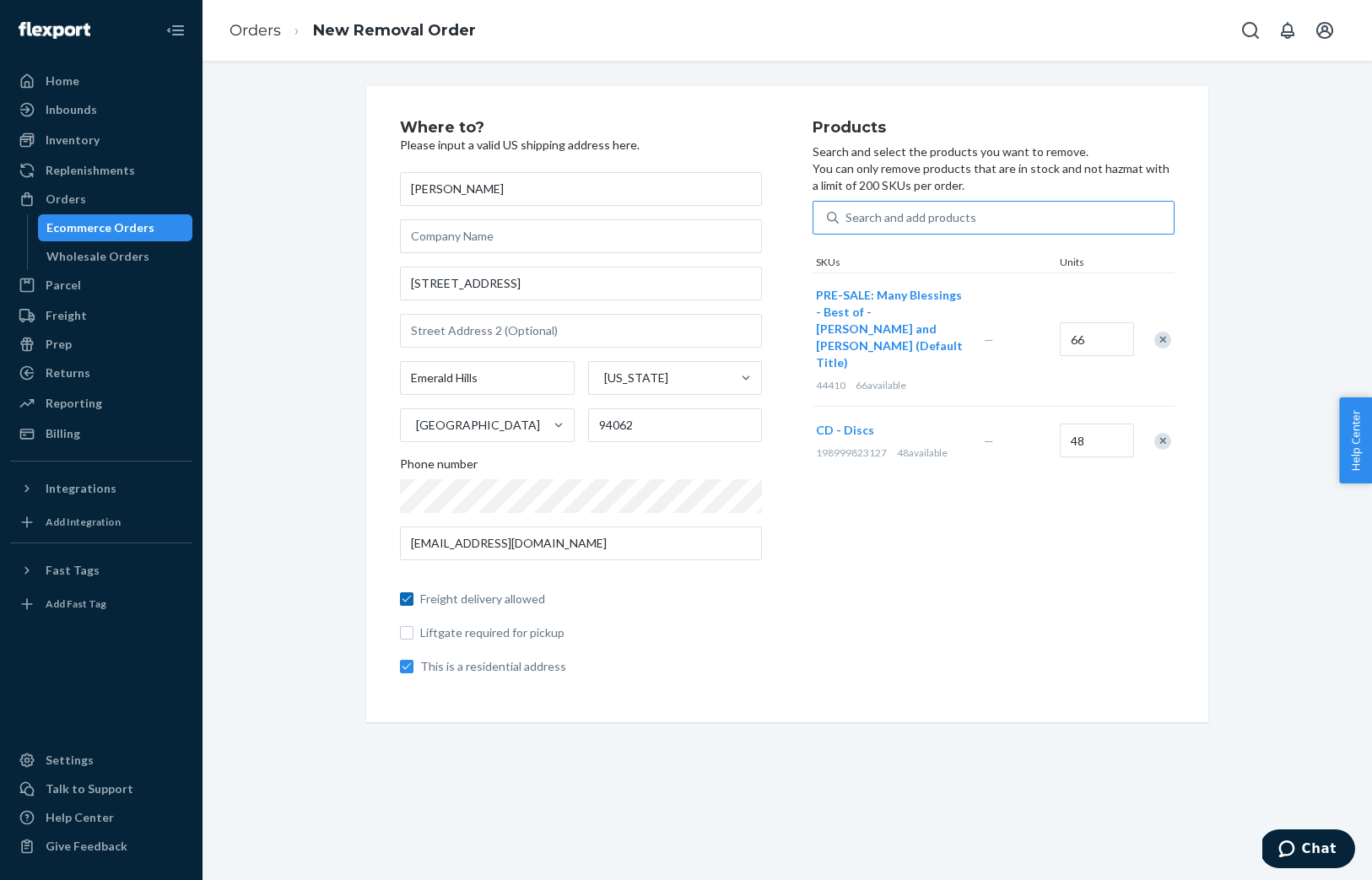
checkbox input "true"
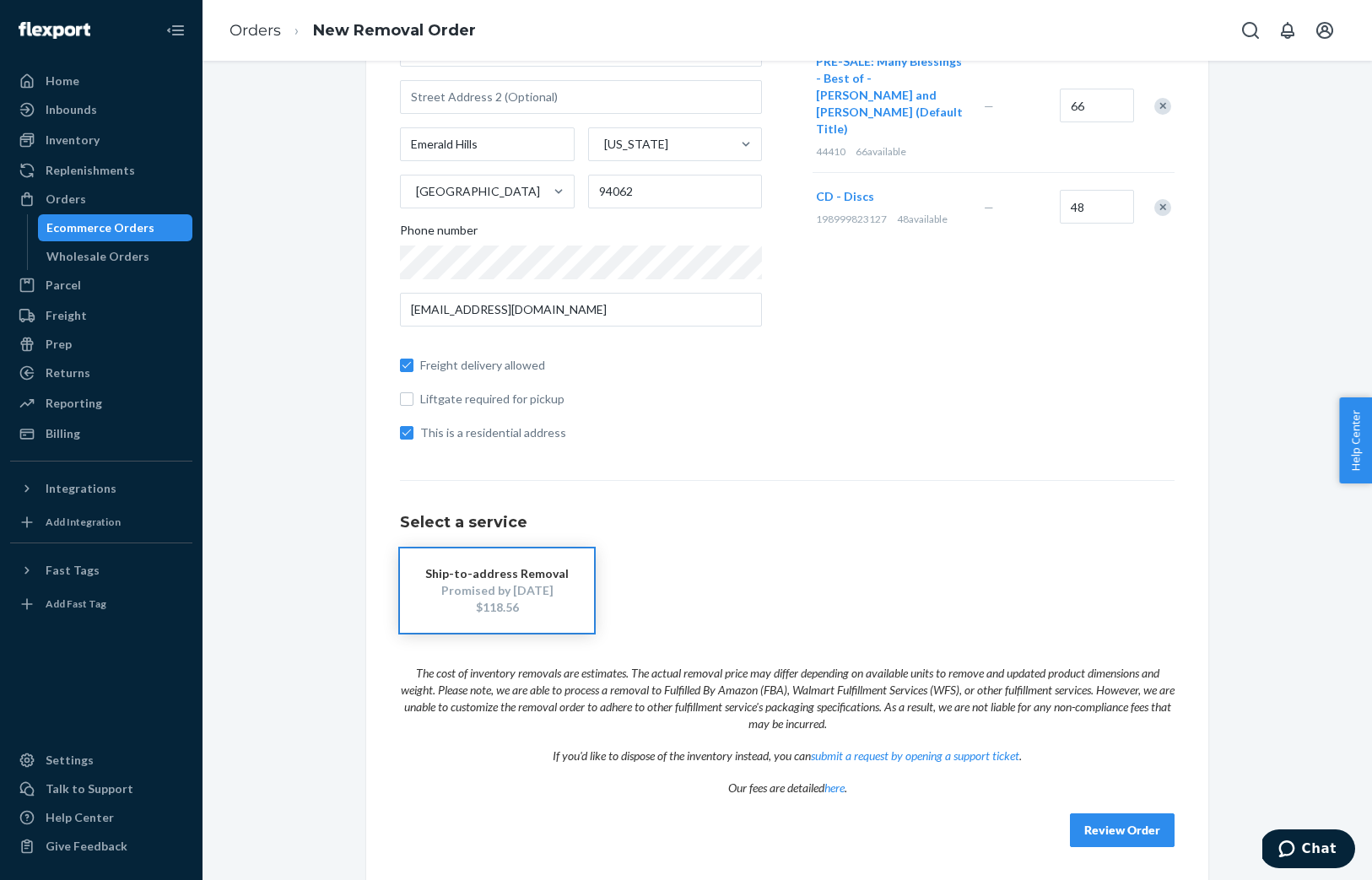
scroll to position [233, 0]
click at [884, 396] on div "Products Search and select the products you want to remove. You can only remove…" at bounding box center [992, 170] width 362 height 568
click at [1139, 834] on button "Review Order" at bounding box center [1122, 831] width 104 height 33
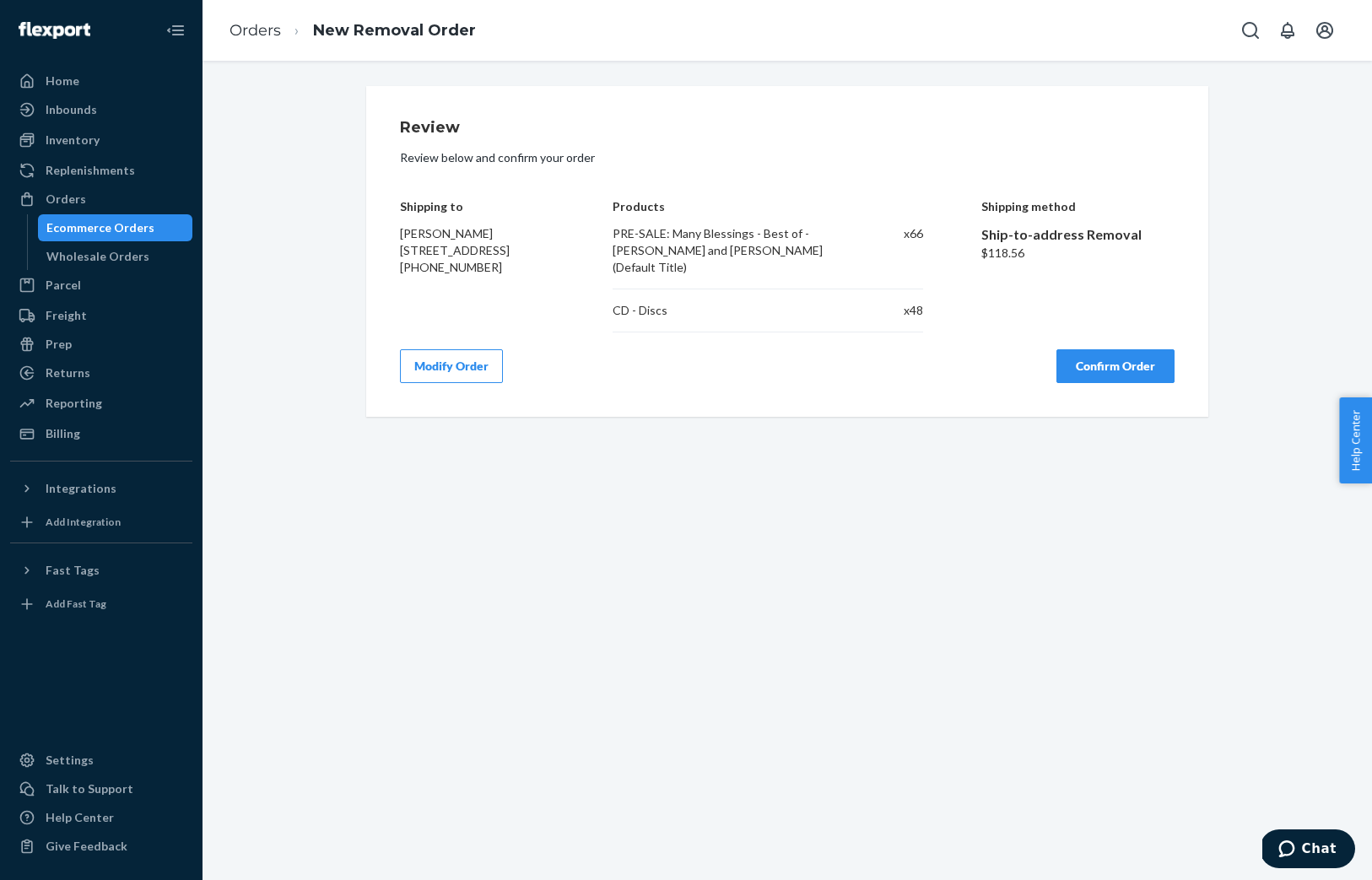
click at [1130, 349] on button "Confirm Order" at bounding box center [1114, 366] width 118 height 33
